Goal: Navigation & Orientation: Find specific page/section

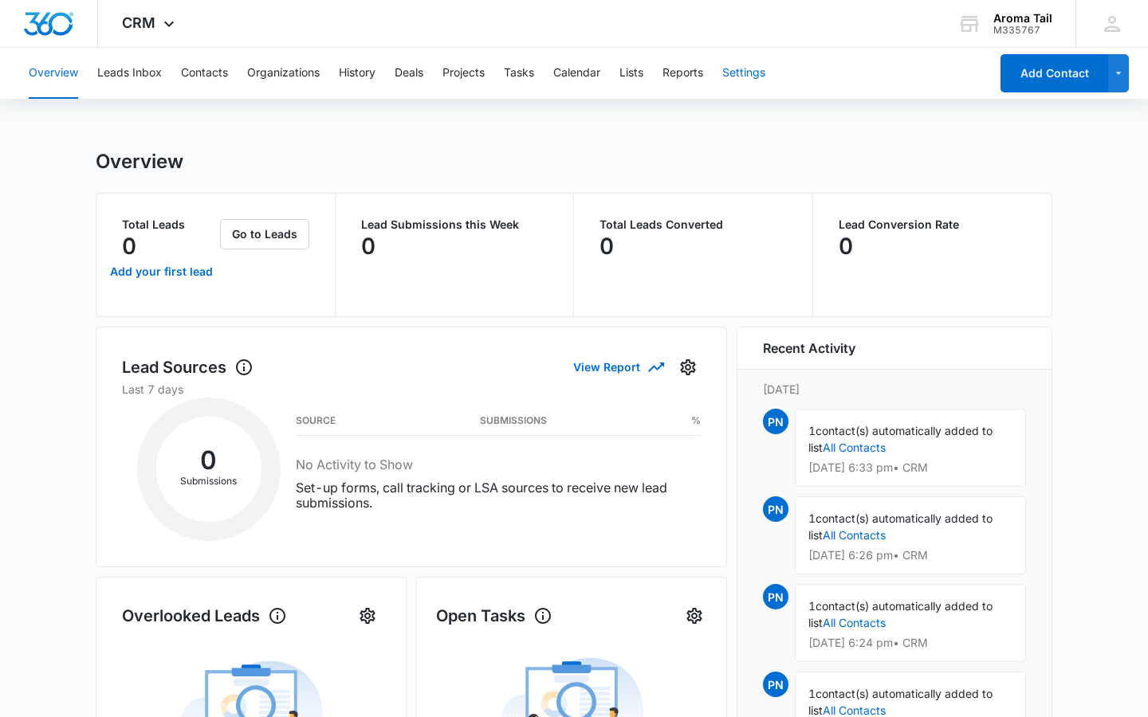
click at [745, 77] on button "Settings" at bounding box center [743, 73] width 43 height 51
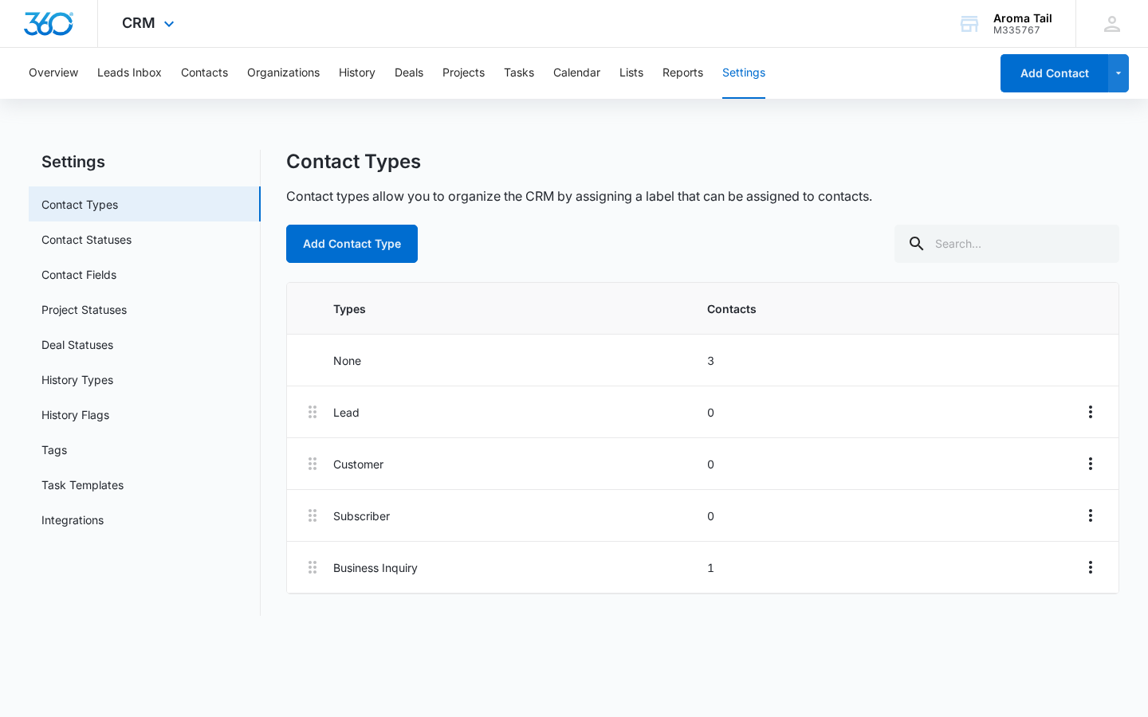
click at [62, 22] on img "Dashboard" at bounding box center [48, 24] width 51 height 24
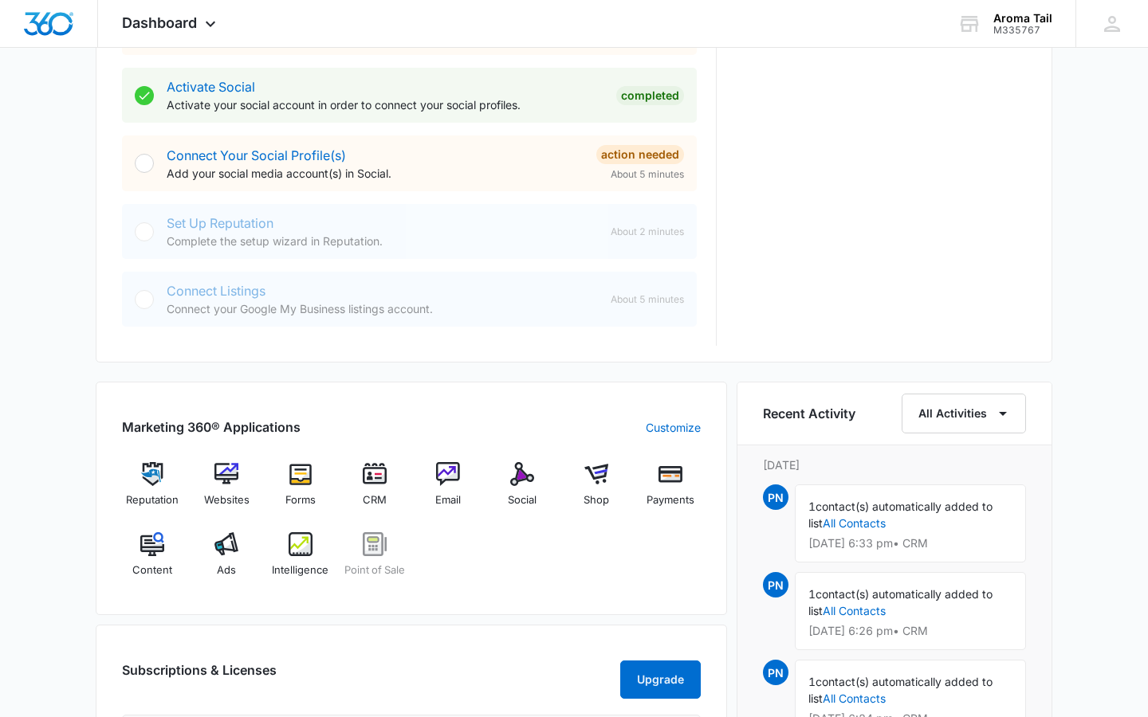
scroll to position [661, 0]
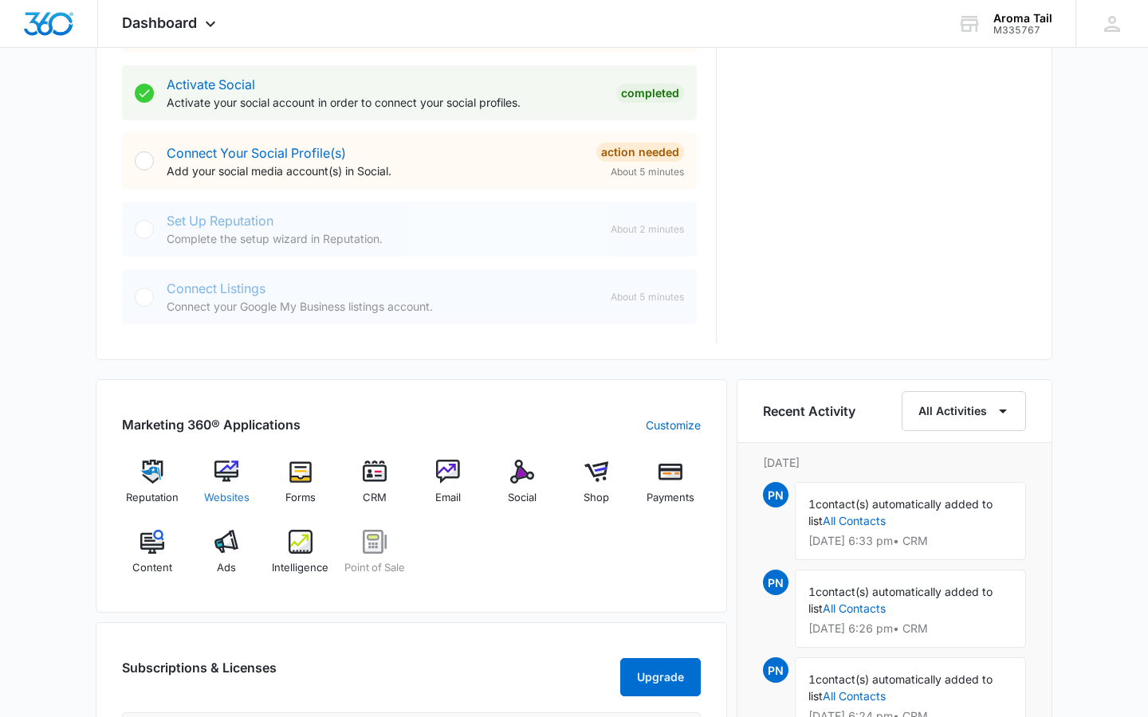
click at [223, 472] on img at bounding box center [226, 472] width 24 height 24
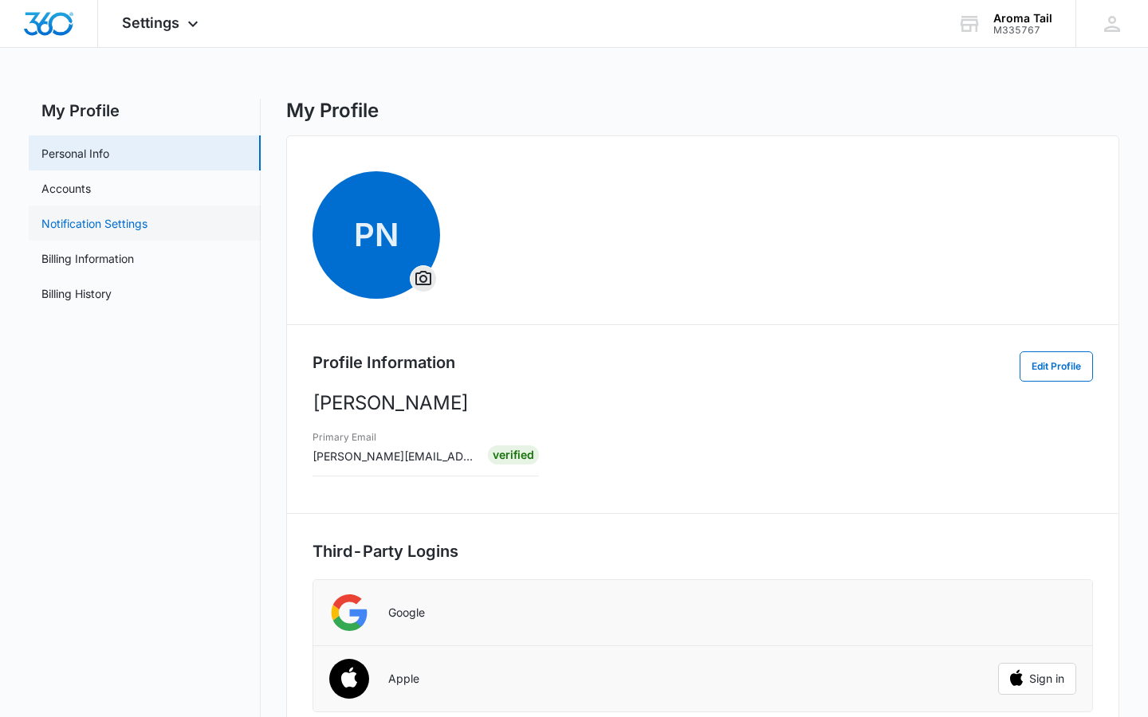
click at [104, 225] on link "Notification Settings" at bounding box center [94, 223] width 106 height 17
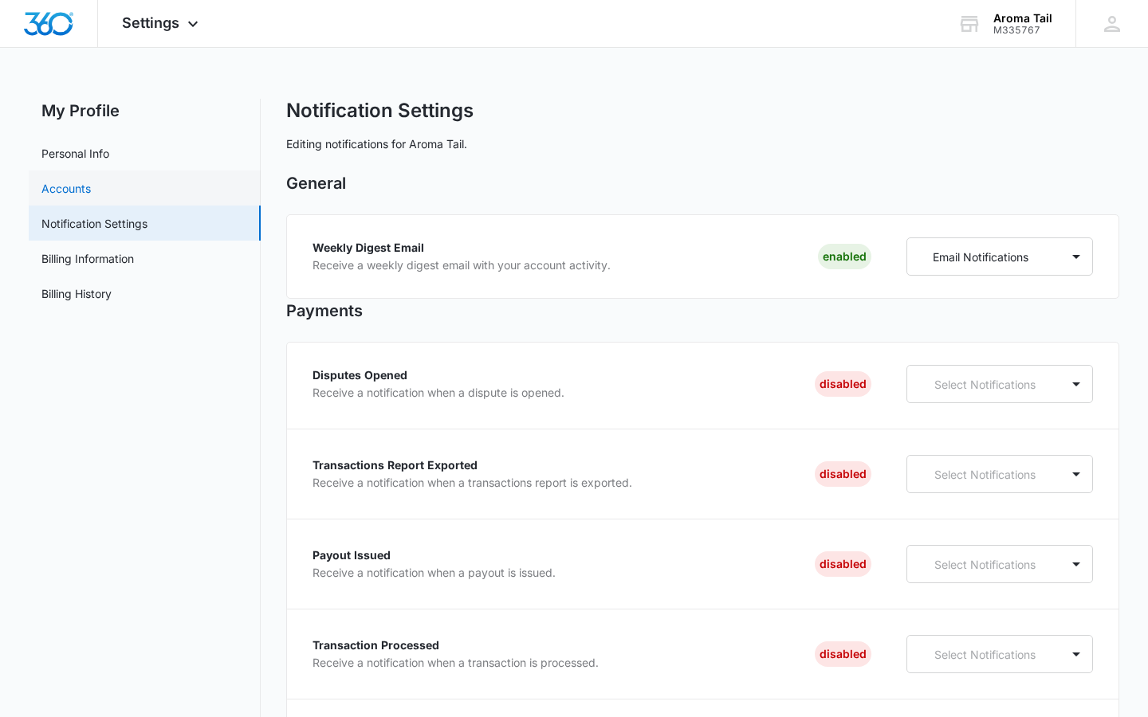
click at [66, 188] on link "Accounts" at bounding box center [65, 188] width 49 height 17
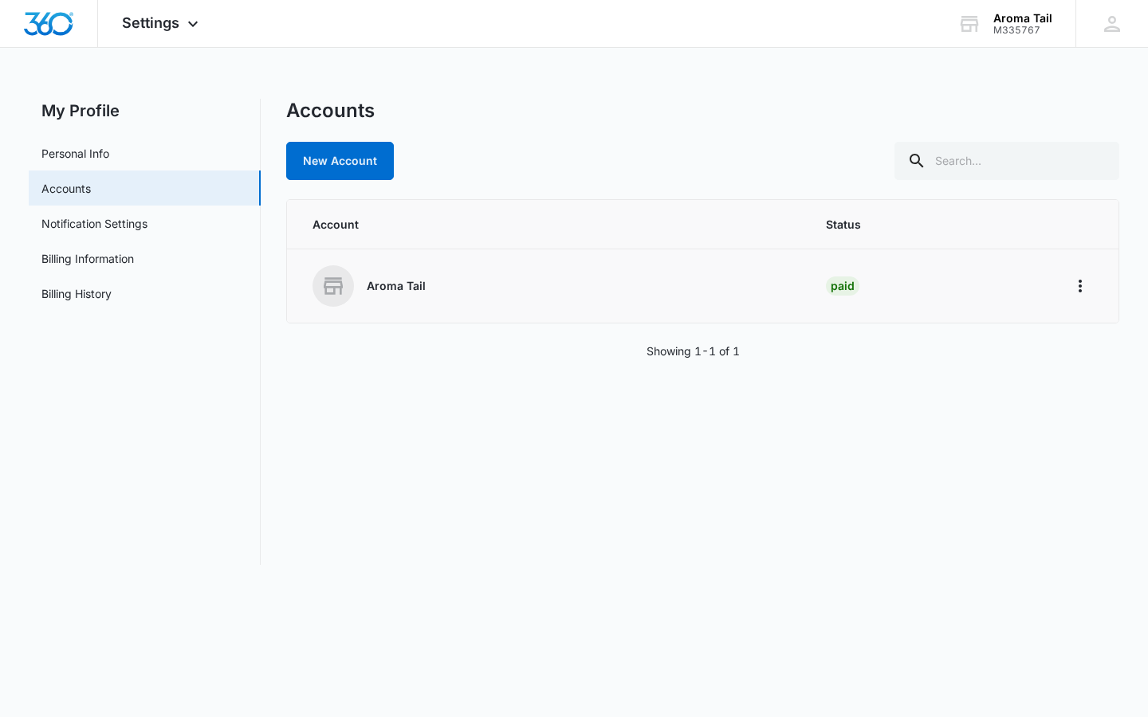
click at [336, 284] on icon at bounding box center [333, 286] width 26 height 26
click at [1085, 287] on icon "Home" at bounding box center [1080, 286] width 19 height 19
click at [977, 325] on div "Go to Dashboard" at bounding box center [1009, 330] width 88 height 11
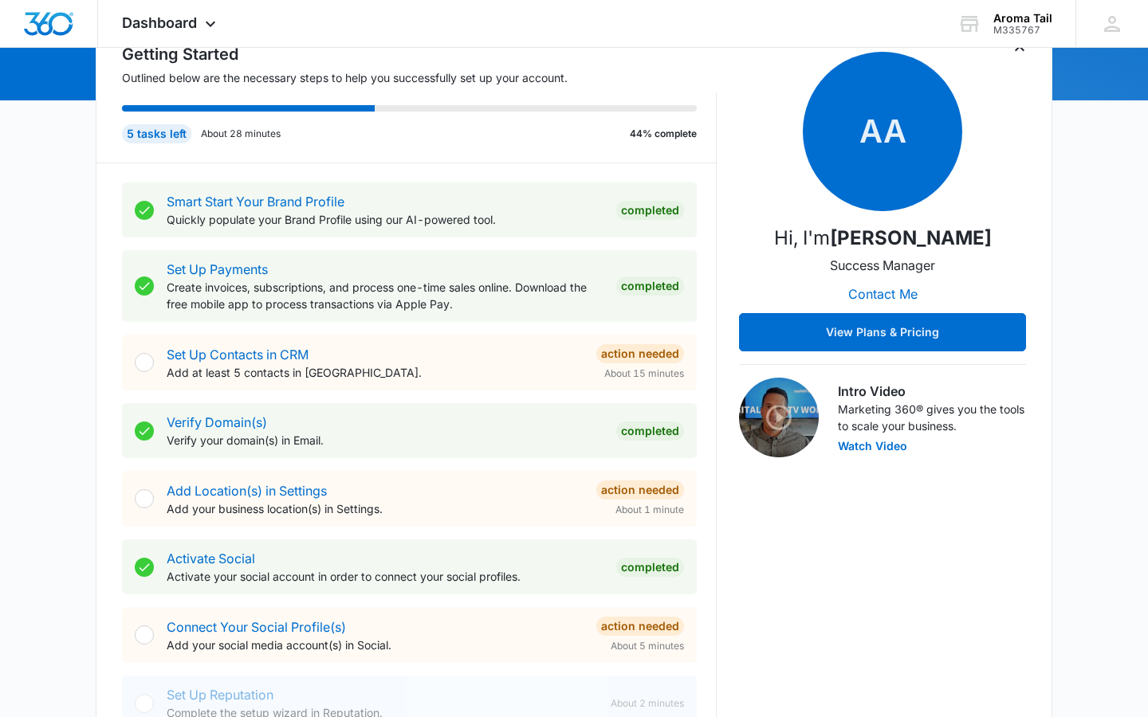
scroll to position [192, 0]
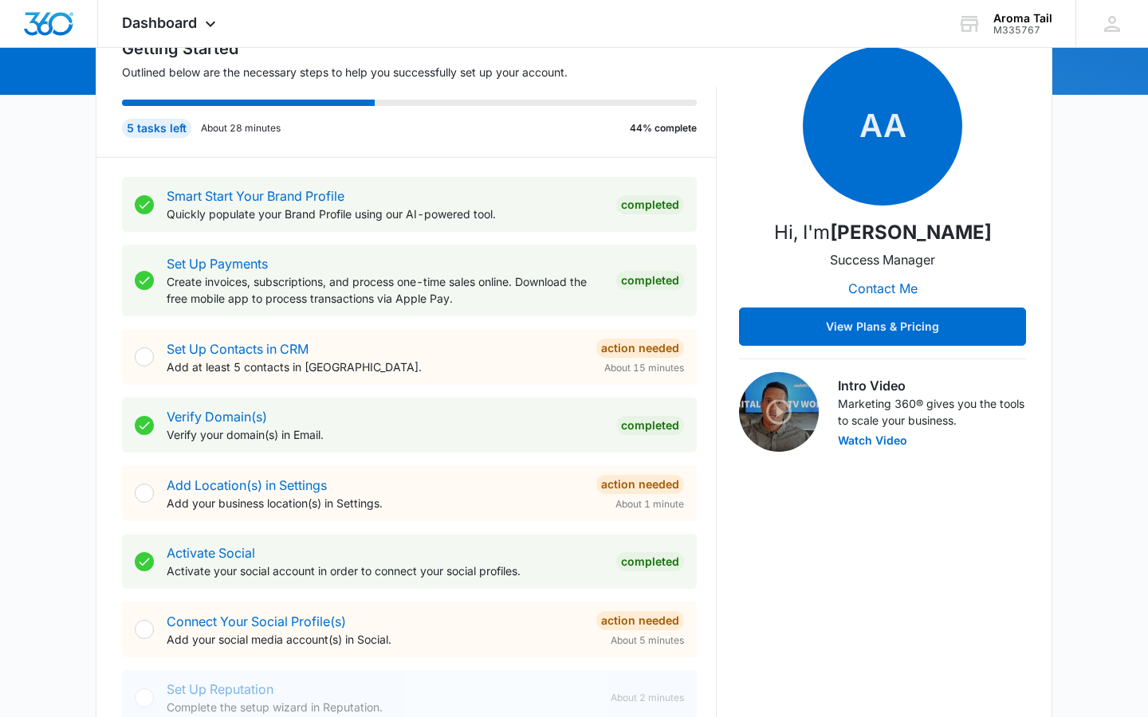
click at [143, 491] on div at bounding box center [144, 493] width 19 height 19
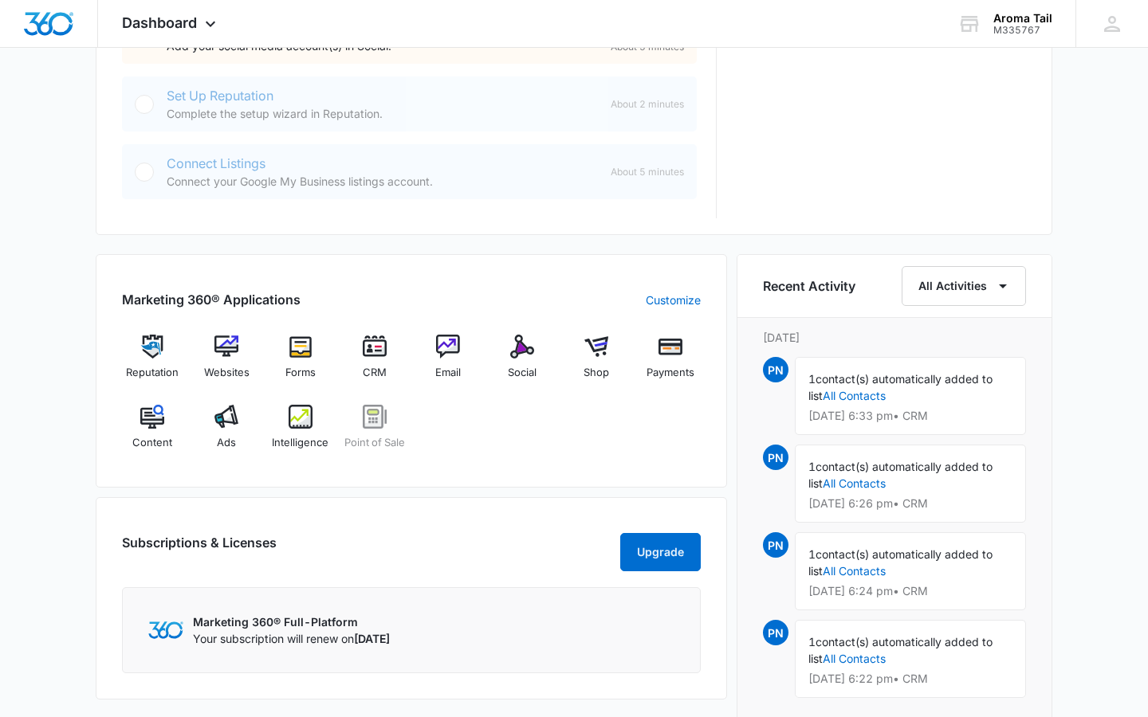
scroll to position [788, 0]
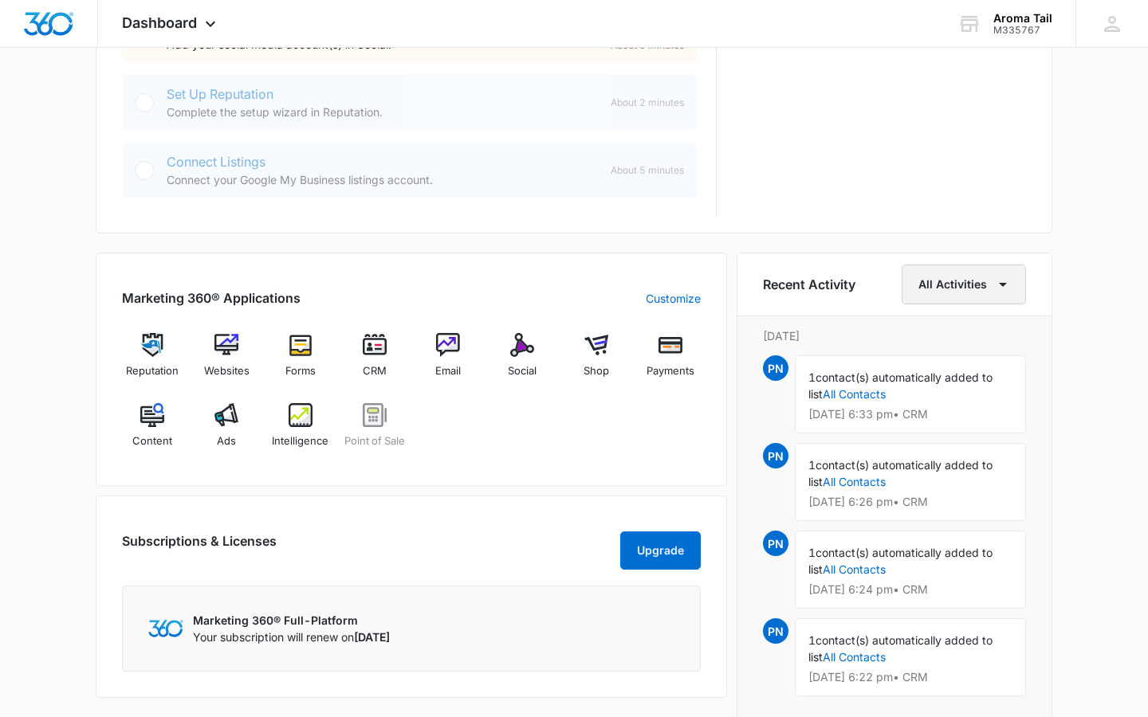
click at [968, 281] on button "All Activities" at bounding box center [964, 285] width 124 height 40
click at [668, 344] on img at bounding box center [670, 345] width 24 height 24
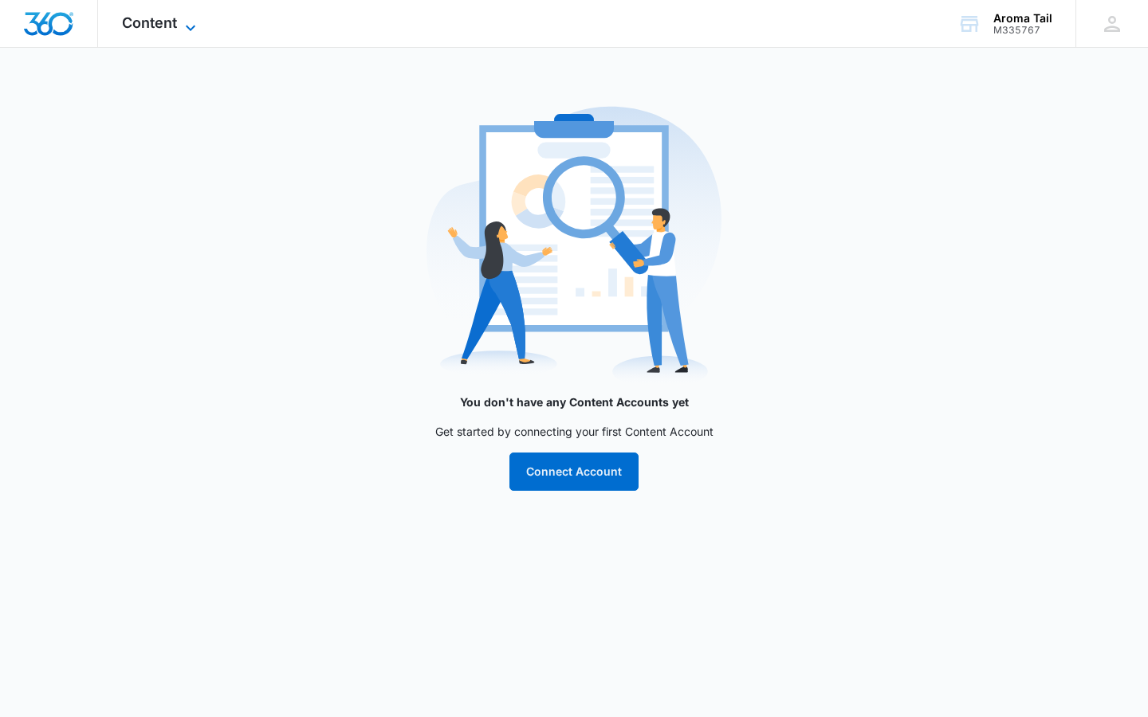
click at [189, 27] on icon at bounding box center [190, 27] width 19 height 19
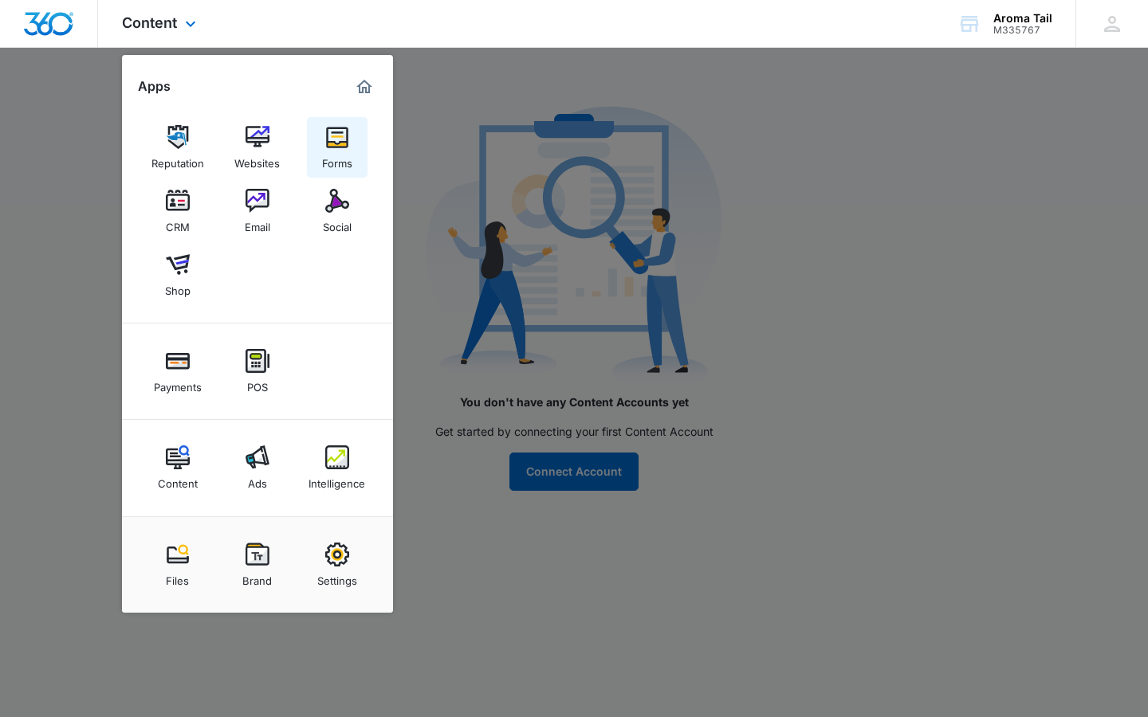
click at [344, 142] on img at bounding box center [337, 137] width 24 height 24
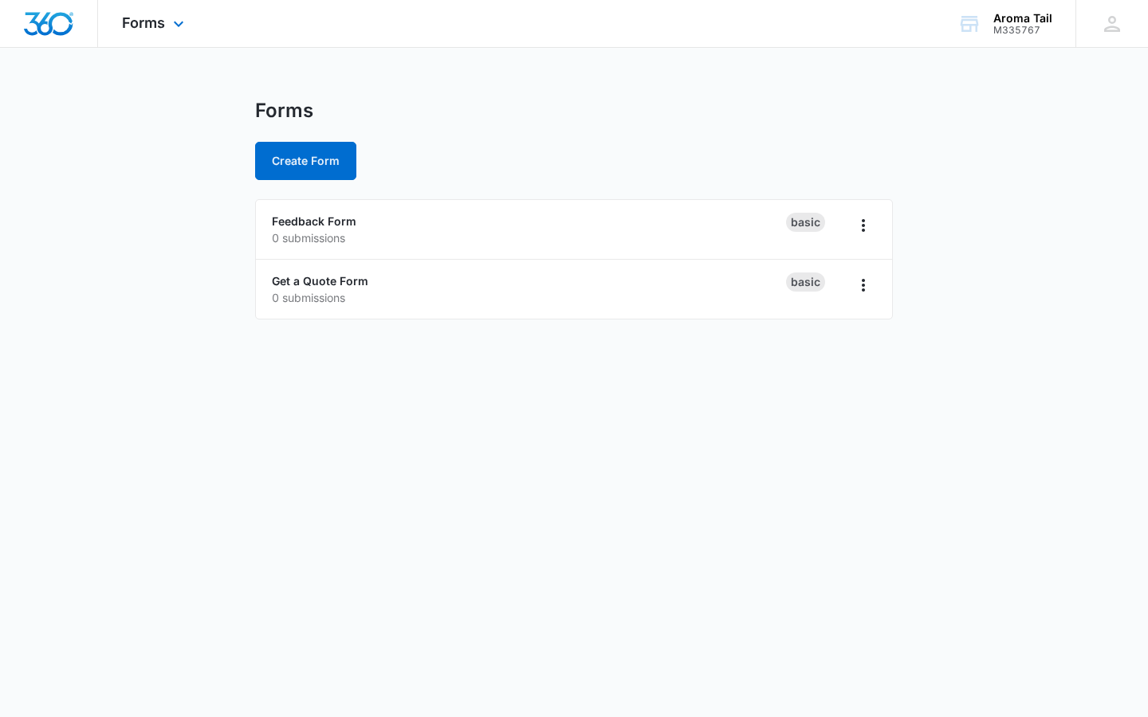
click at [171, 18] on div "Forms Apps Reputation Websites Forms CRM Email Social Shop Payments POS Content…" at bounding box center [155, 23] width 114 height 47
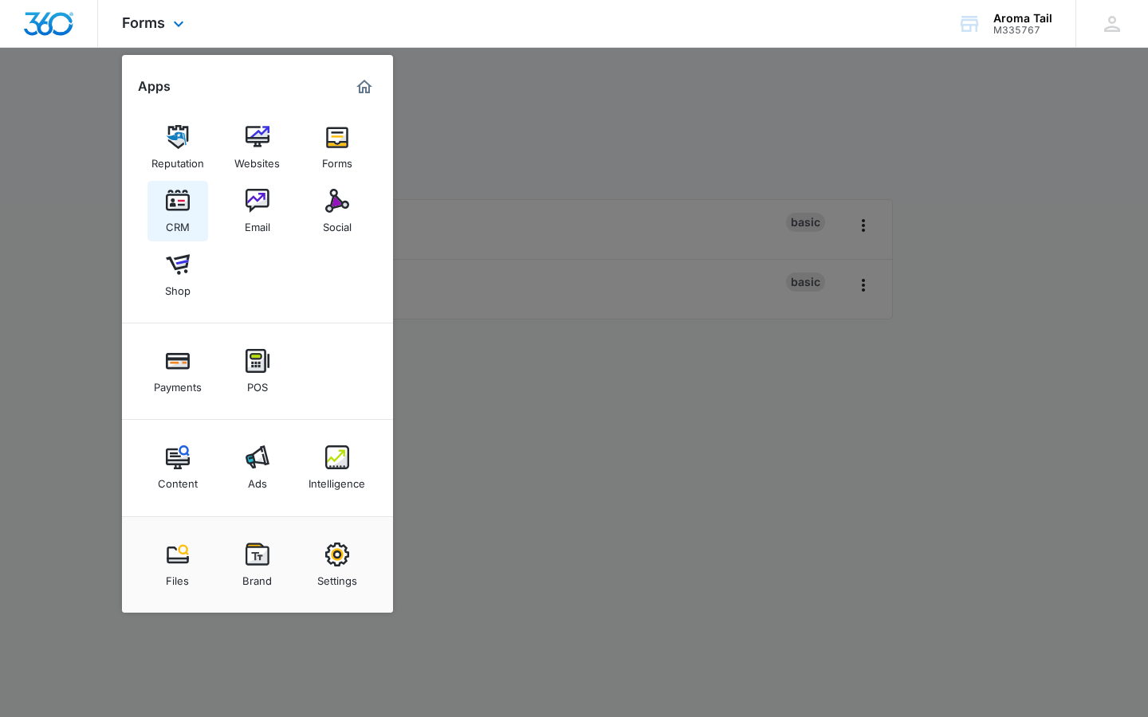
click at [176, 201] on img at bounding box center [178, 201] width 24 height 24
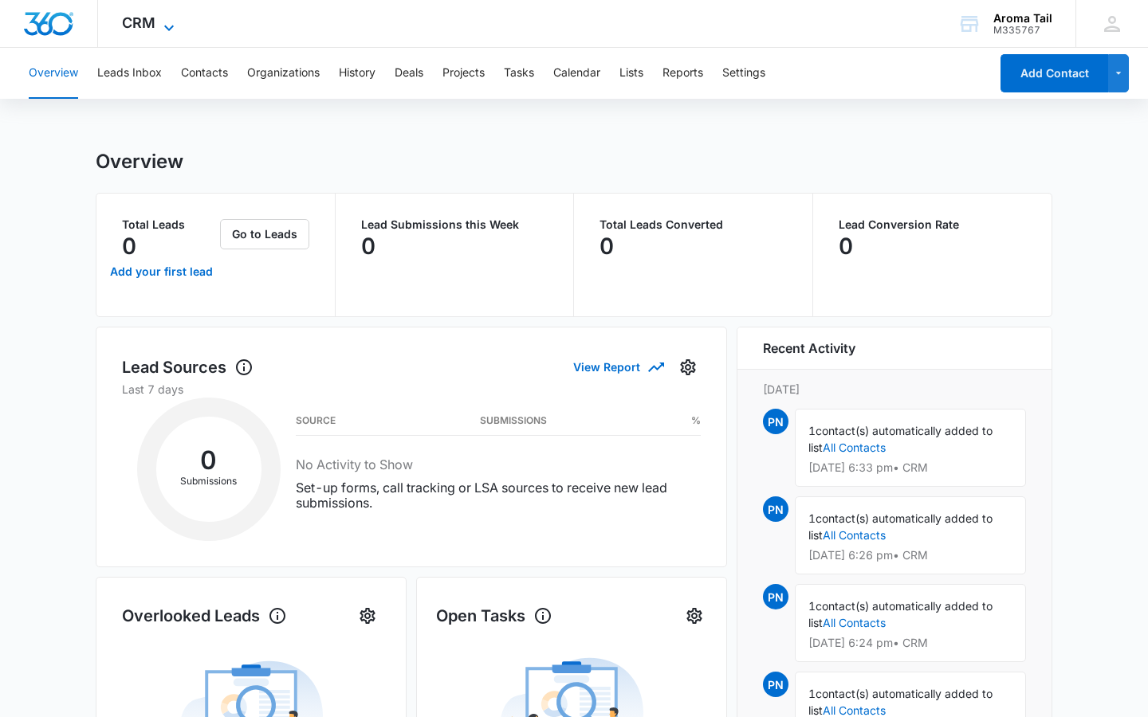
click at [167, 18] on icon at bounding box center [168, 27] width 19 height 19
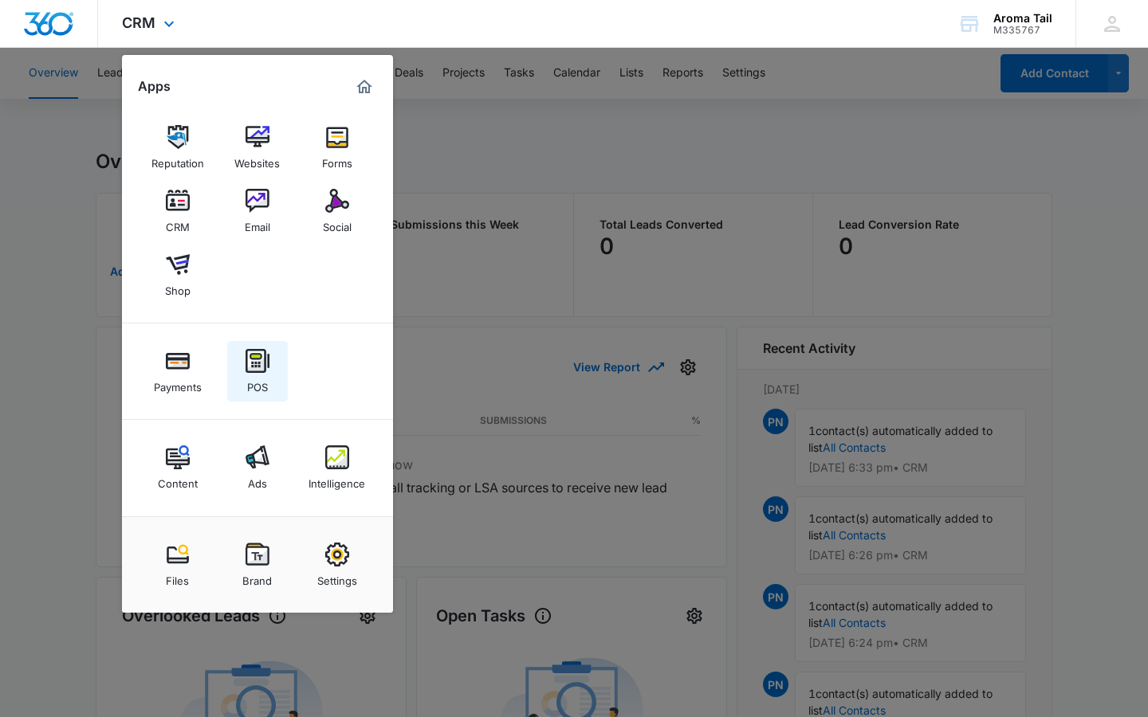
click at [259, 365] on img at bounding box center [258, 361] width 24 height 24
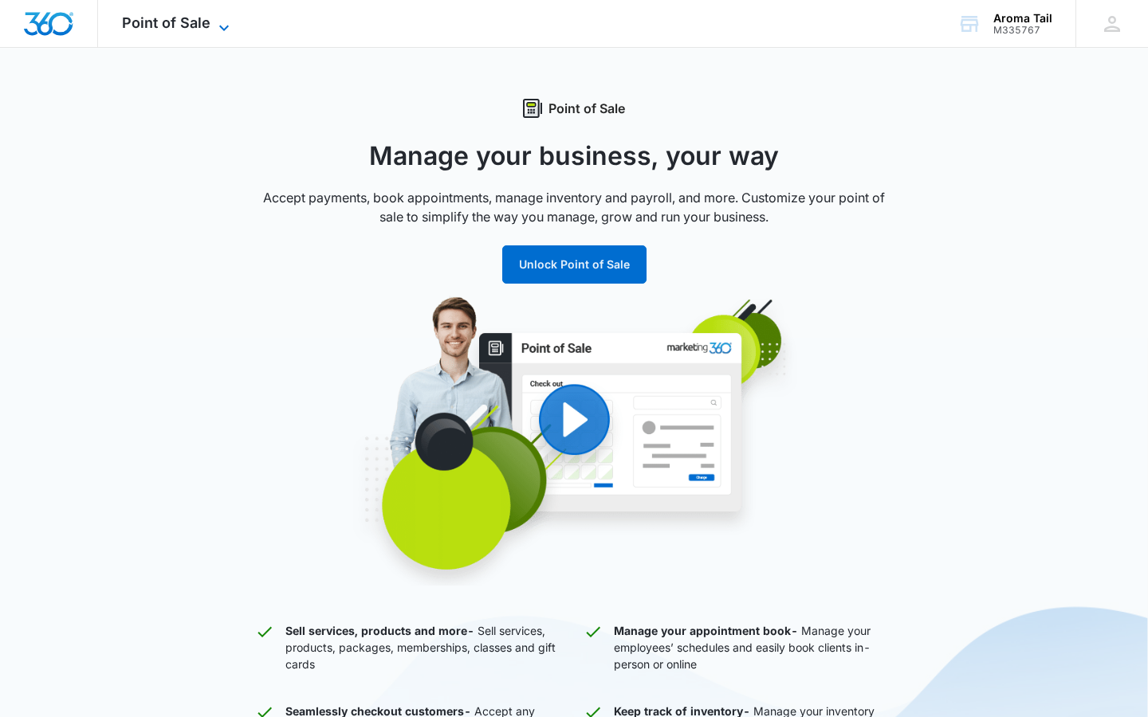
click at [220, 23] on icon at bounding box center [223, 27] width 19 height 19
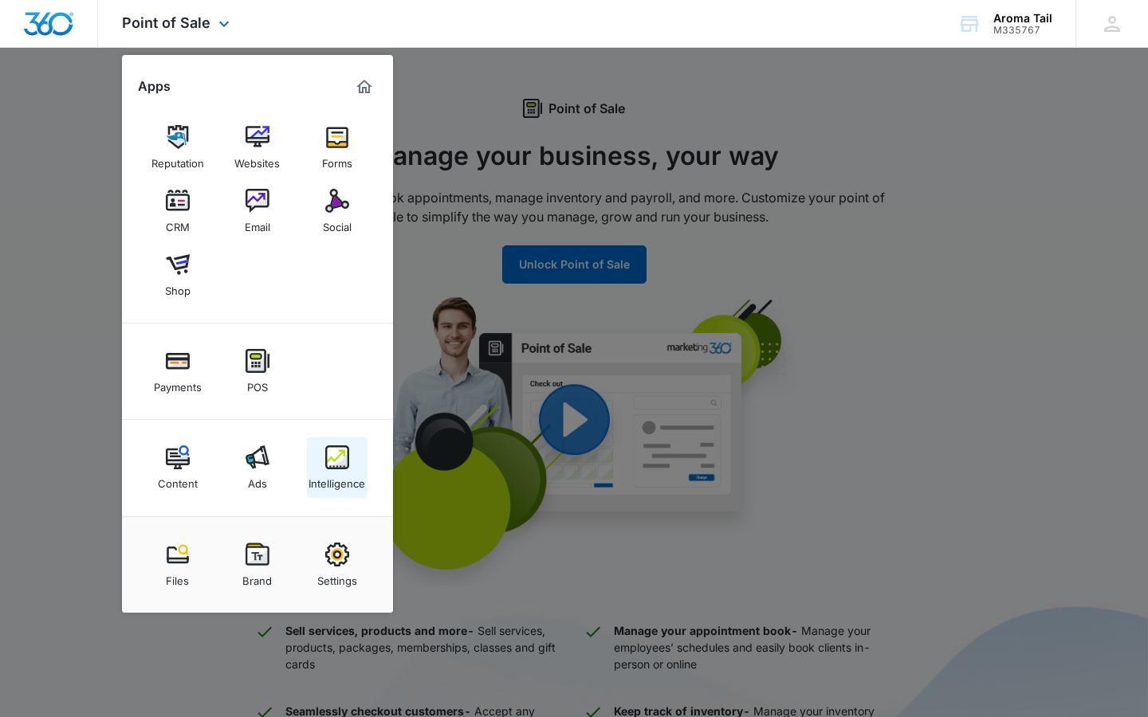
click at [325, 459] on img at bounding box center [337, 458] width 24 height 24
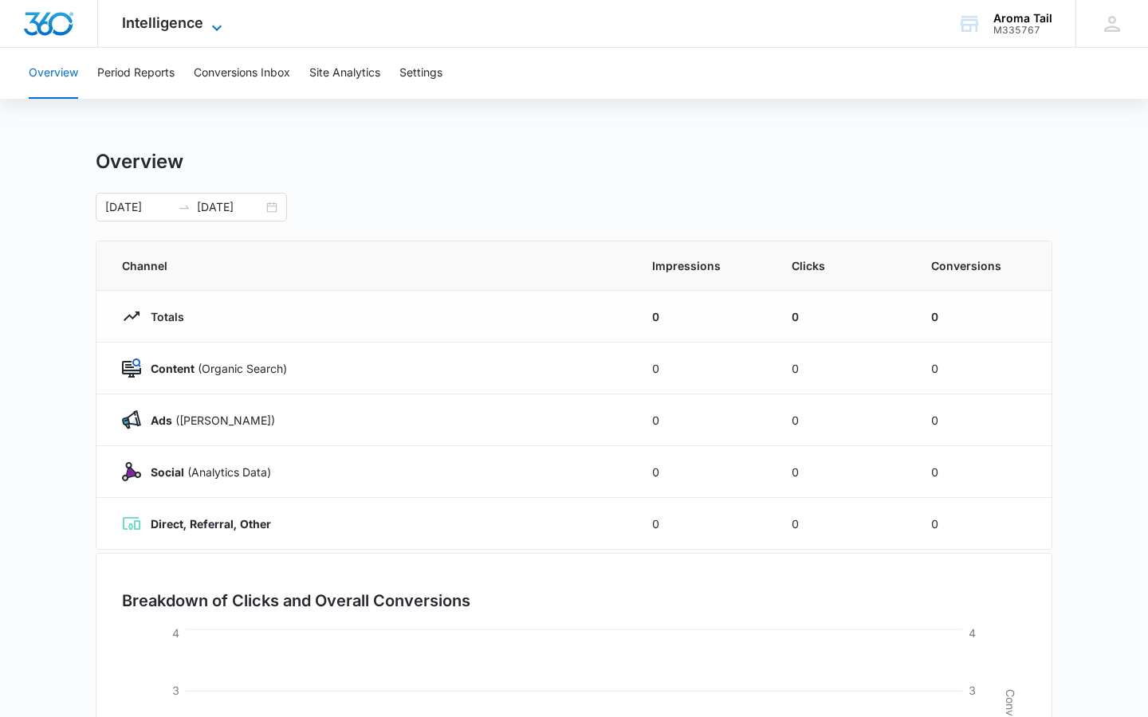
click at [210, 20] on icon at bounding box center [216, 27] width 19 height 19
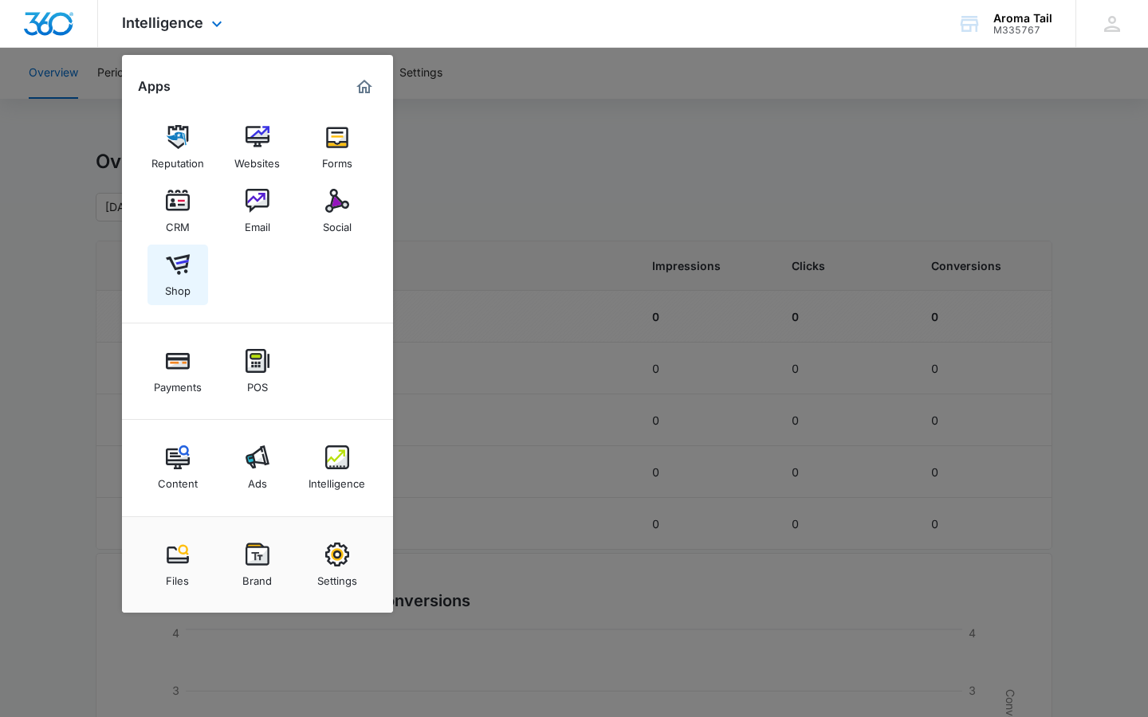
click at [178, 265] on img at bounding box center [178, 265] width 24 height 24
